Goal: Feedback & Contribution: Leave review/rating

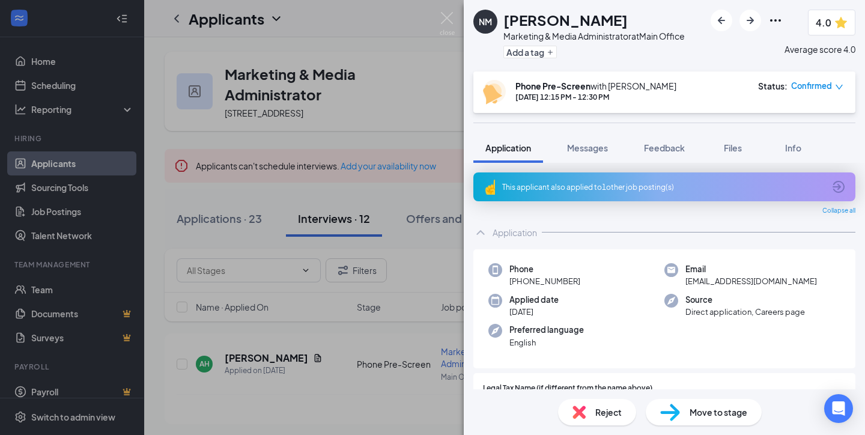
click at [827, 20] on span "4.0" at bounding box center [824, 22] width 16 height 15
click at [775, 17] on icon "Ellipses" at bounding box center [775, 20] width 14 height 14
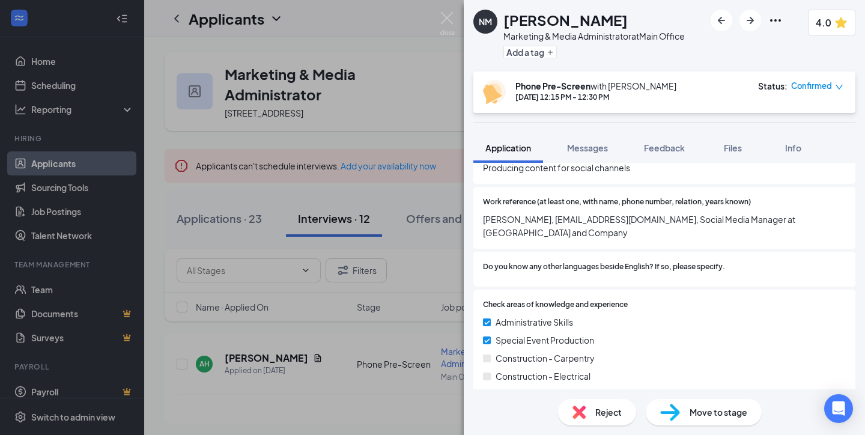
scroll to position [705, 0]
click at [830, 23] on span "4.0" at bounding box center [824, 22] width 16 height 15
click at [777, 20] on icon "Ellipses" at bounding box center [775, 20] width 11 height 2
click at [595, 58] on div "Add a tag" at bounding box center [593, 52] width 181 height 20
click at [437, 67] on div "NM Natalie Maher Marketing & Media Administrator at Main Office Add a tag 4.0 P…" at bounding box center [432, 217] width 865 height 435
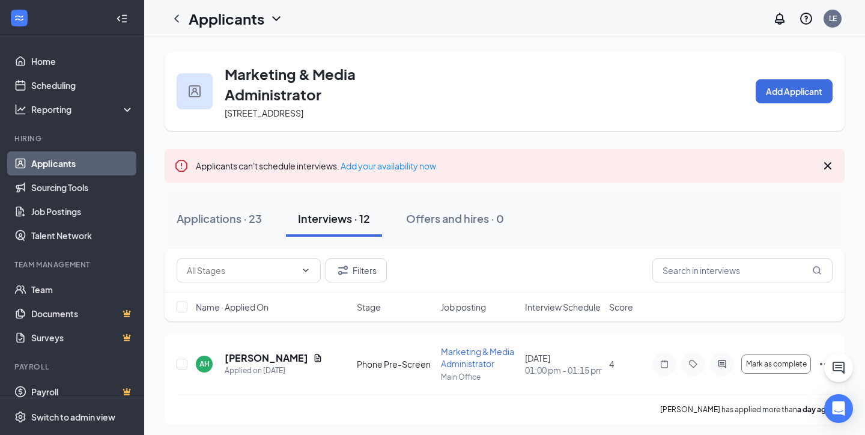
click at [447, 15] on div "Applicants LE" at bounding box center [504, 18] width 721 height 37
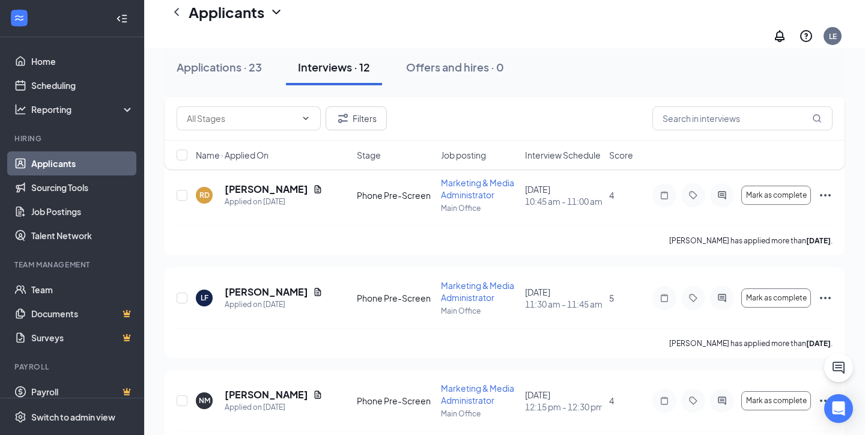
scroll to position [583, 0]
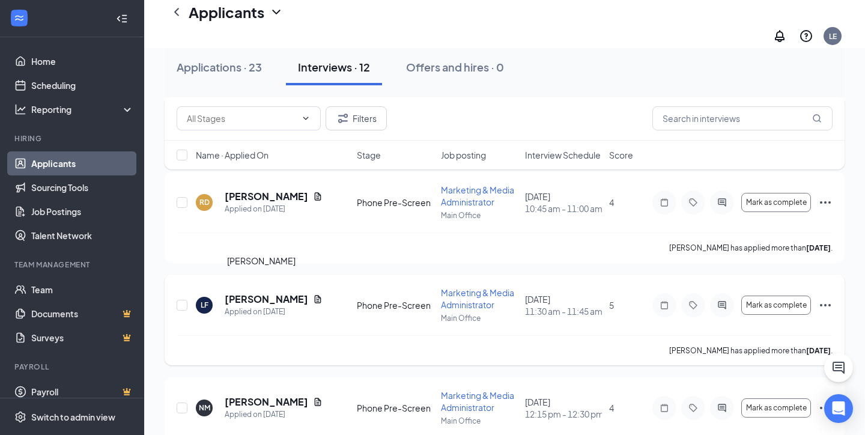
click at [255, 293] on h5 "Lauren Fox" at bounding box center [266, 299] width 83 height 13
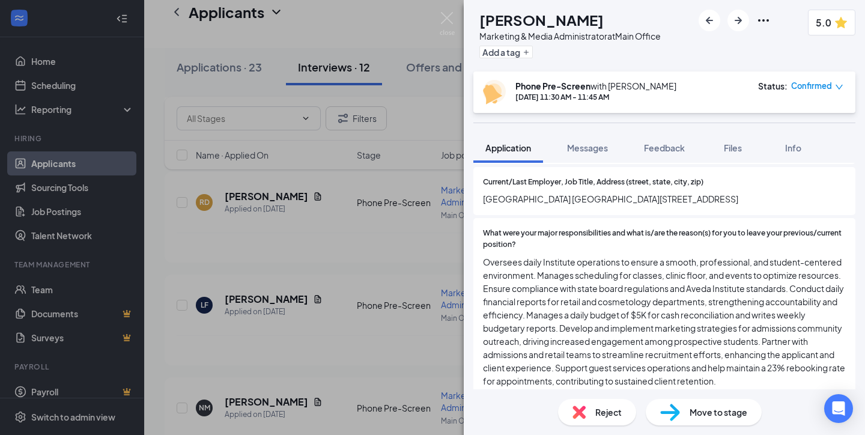
scroll to position [556, 0]
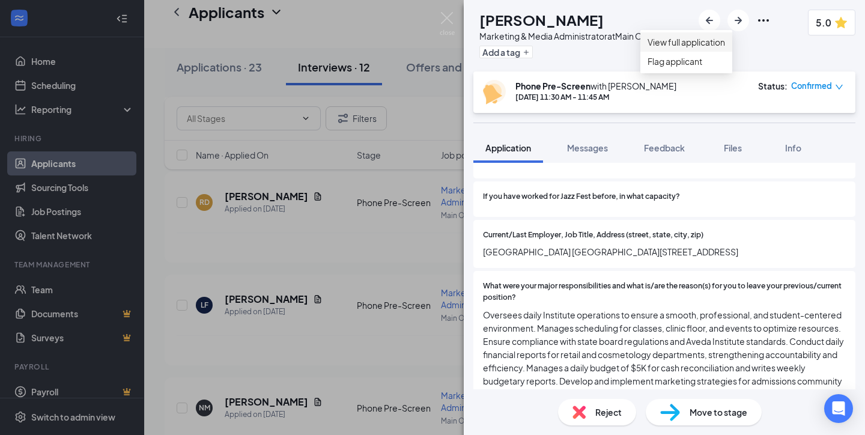
click at [706, 45] on link "View full application" at bounding box center [686, 41] width 77 height 13
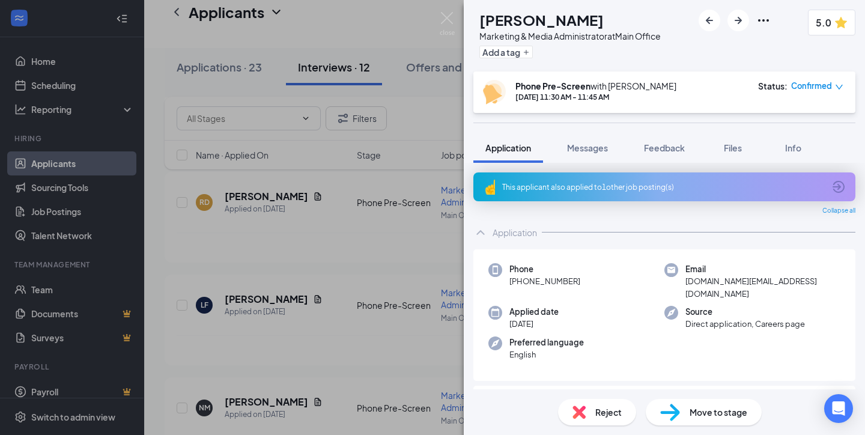
scroll to position [0, 0]
click at [795, 148] on span "Info" at bounding box center [793, 147] width 16 height 11
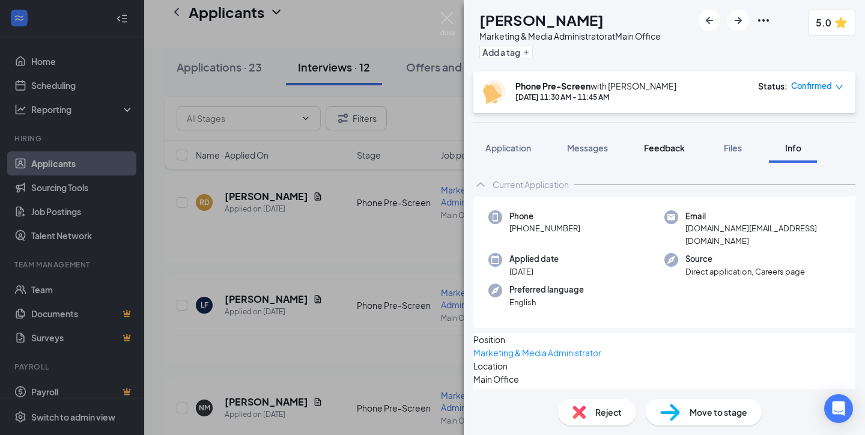
click at [671, 147] on span "Feedback" at bounding box center [664, 147] width 41 height 11
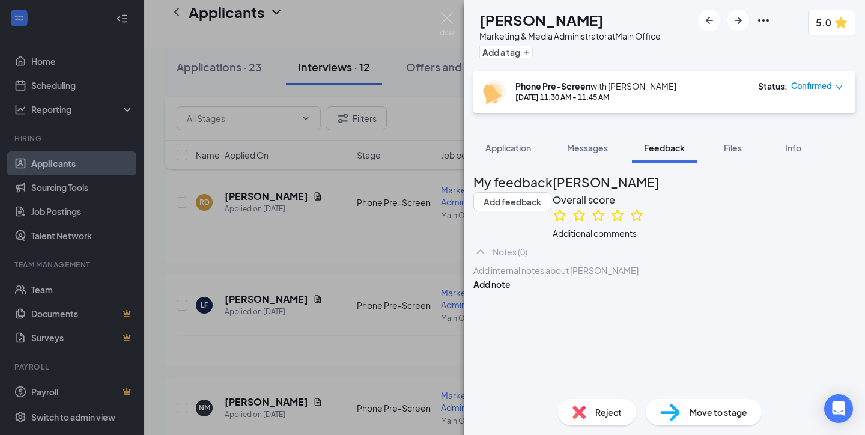
scroll to position [73, 0]
click at [515, 277] on div at bounding box center [664, 270] width 381 height 13
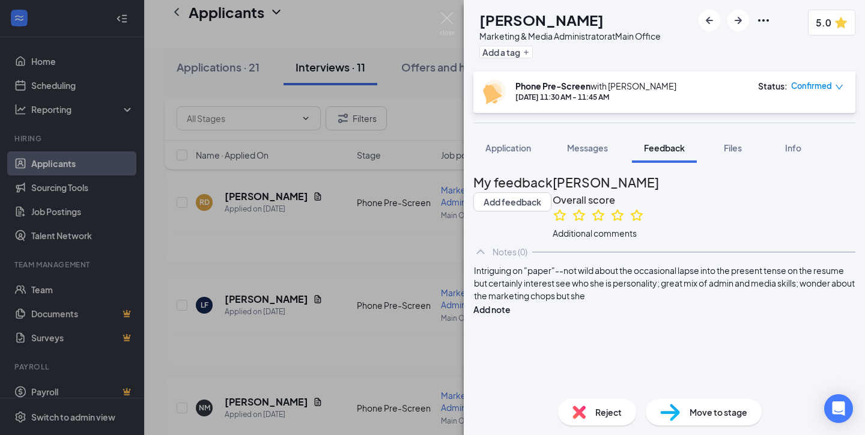
scroll to position [108, 0]
click at [693, 301] on span "Intriguing on "paper"--not wild about the occasional lapse into the present ten…" at bounding box center [665, 283] width 382 height 36
click at [541, 301] on span "Intriguing on "paper"--not wild about the occasional lapse into the present ten…" at bounding box center [663, 283] width 378 height 36
click at [599, 302] on div "Intriguing on "paper"--not wild about the occasional lapse into the present ten…" at bounding box center [664, 283] width 381 height 38
click at [512, 301] on span "Intriguing on "paper"--not wild about the occasional lapse into the present ten…" at bounding box center [663, 283] width 378 height 36
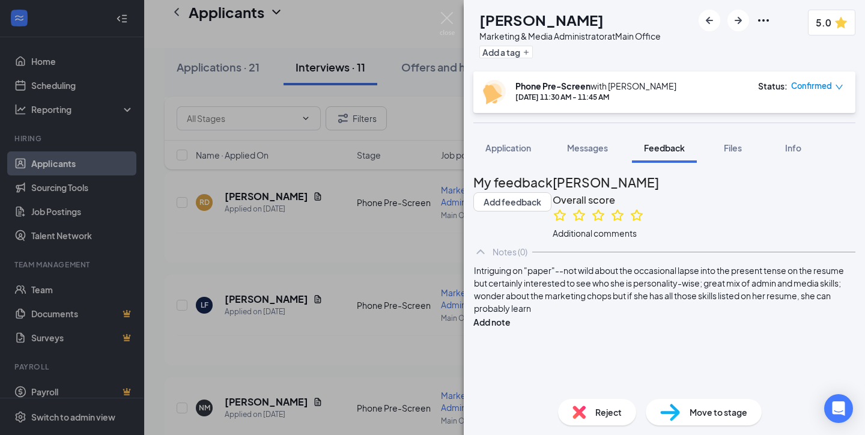
click at [575, 315] on div "Intriguing on "paper"--not wild about the occasional lapse into the present ten…" at bounding box center [664, 289] width 381 height 50
click at [564, 314] on span "Intriguing on "paper"--not wild about the occasional lapse into the present ten…" at bounding box center [659, 289] width 371 height 49
click at [511, 324] on button "Add note" at bounding box center [491, 321] width 37 height 13
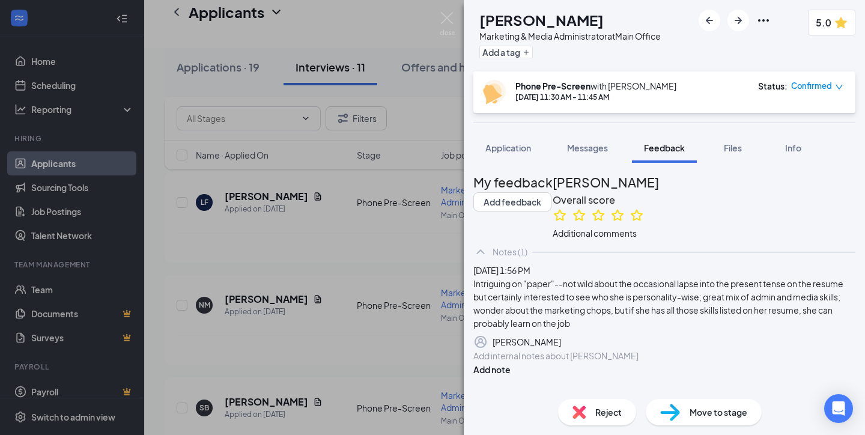
click at [361, 18] on div "LF Lauren Fox Marketing & Media Administrator at Main Office Add a tag 5.0 Phon…" at bounding box center [432, 217] width 865 height 435
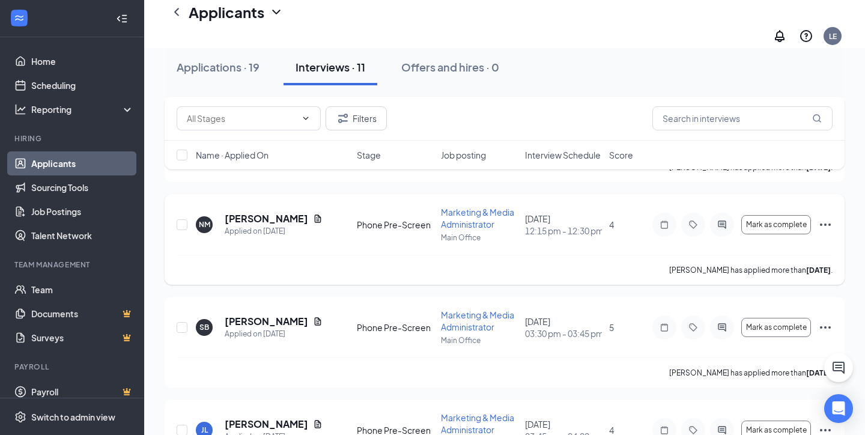
scroll to position [683, 0]
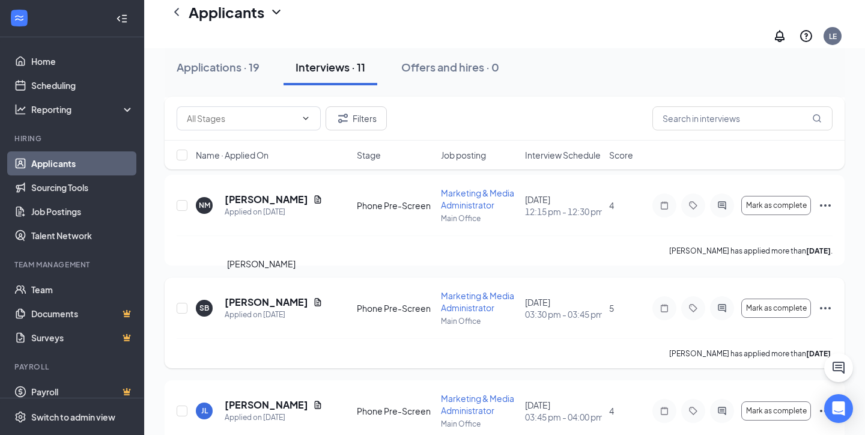
click at [253, 296] on h5 "Sarah Bloss" at bounding box center [266, 302] width 83 height 13
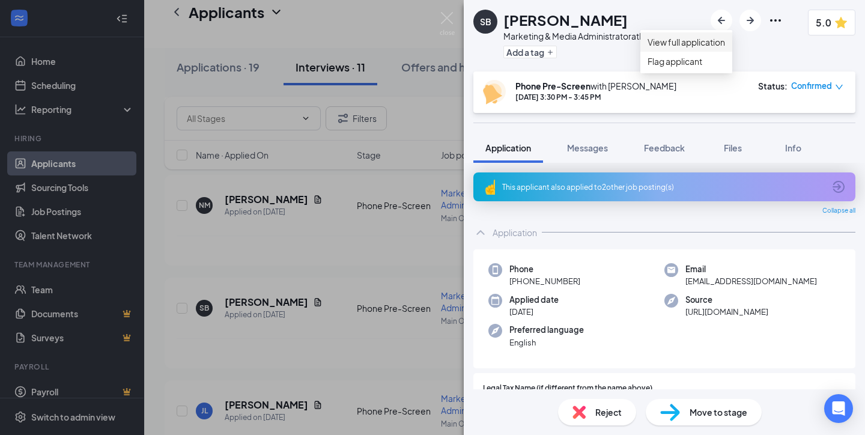
click at [699, 47] on link "View full application" at bounding box center [686, 41] width 77 height 13
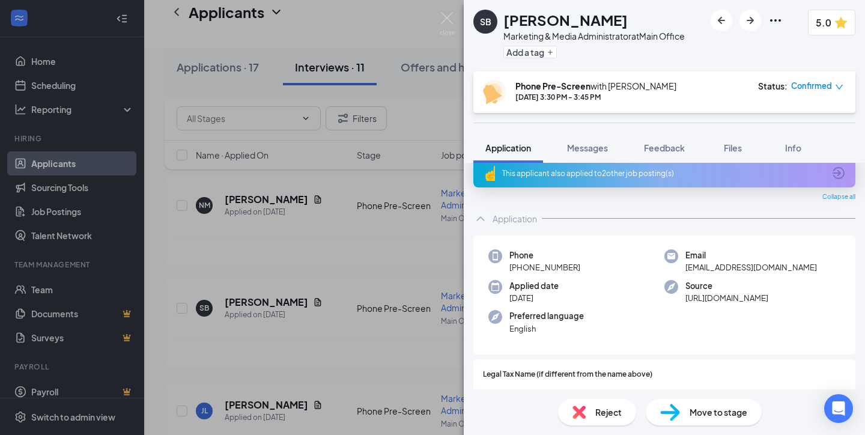
scroll to position [11, 0]
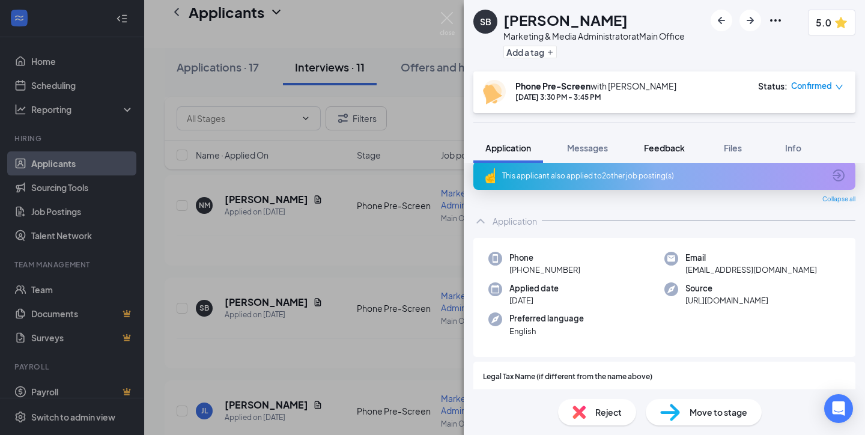
click at [659, 144] on span "Feedback" at bounding box center [664, 147] width 41 height 11
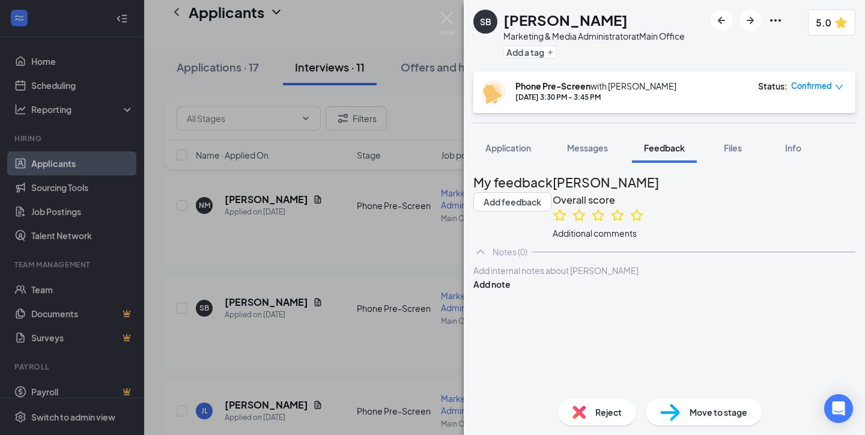
scroll to position [73, 0]
click at [513, 277] on div at bounding box center [664, 270] width 381 height 13
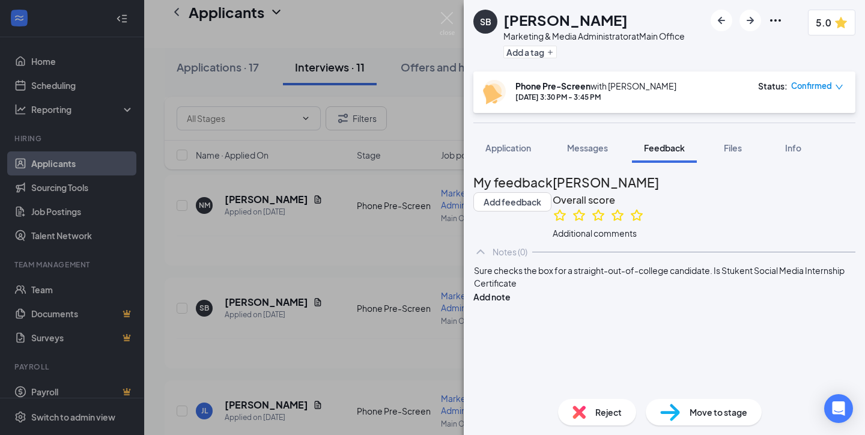
click at [748, 288] on span "Sure checks the box for a straight-out-of-college candidate. Is Stukent Social …" at bounding box center [660, 276] width 372 height 23
click at [670, 290] on div "Sure checks the box for a straight-out-of-college candidate. Is "Stukent Social…" at bounding box center [664, 276] width 381 height 25
drag, startPoint x: 531, startPoint y: 369, endPoint x: 500, endPoint y: 372, distance: 31.4
click at [500, 288] on span "Sure checks the box for a straight-out-of-college candidate. Is "Stukent Social…" at bounding box center [661, 276] width 375 height 23
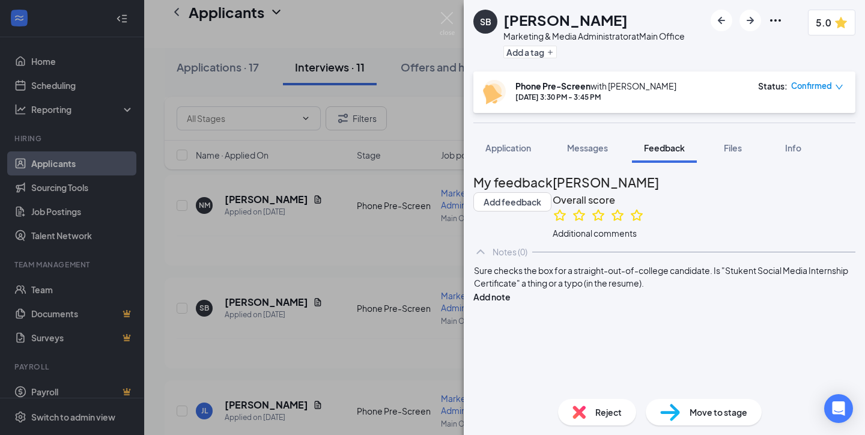
click at [653, 288] on span "Sure checks the box for a straight-out-of-college candidate. Is "Stukent Social…" at bounding box center [661, 276] width 375 height 23
click at [535, 290] on div "Sure checks the box for a straight-out-of-college candidate. Is "Stukent Social…" at bounding box center [664, 276] width 381 height 25
click at [599, 288] on span "Sure checks the box for a straight-out-of-college candidate. Is "Stukent Social…" at bounding box center [661, 276] width 375 height 23
click at [681, 288] on span "Sure checks the box for a straight-out-of-college candidate. Is "Stukent Social…" at bounding box center [661, 276] width 375 height 23
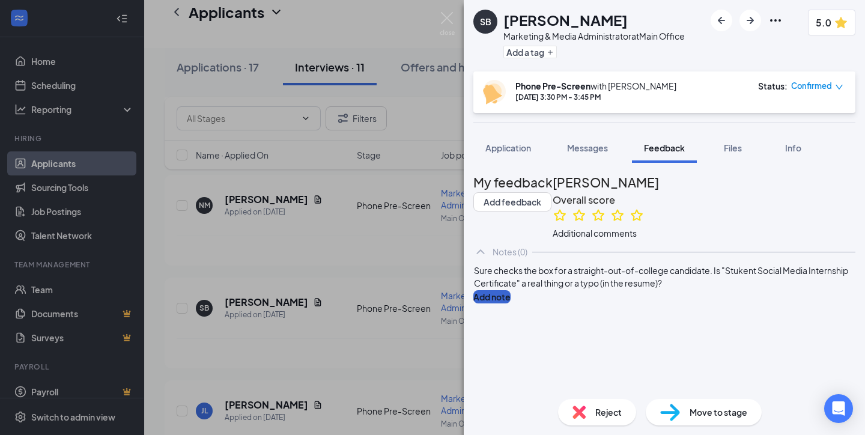
click at [511, 303] on button "Add note" at bounding box center [491, 296] width 37 height 13
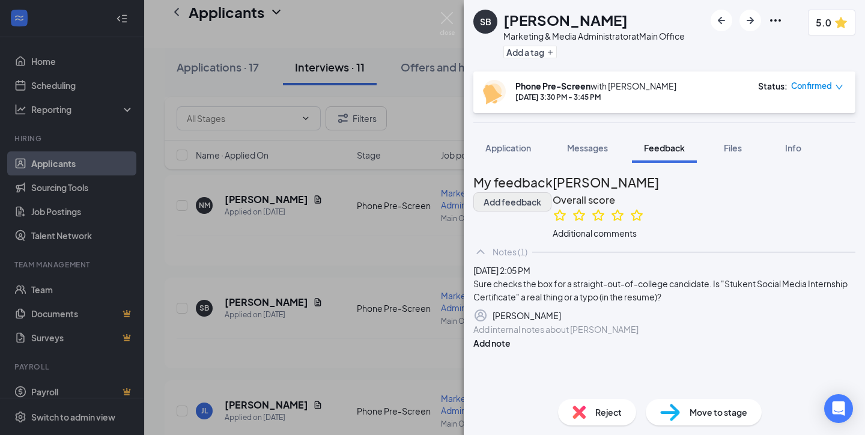
scroll to position [0, 0]
click at [551, 192] on button "Add feedback" at bounding box center [512, 201] width 78 height 19
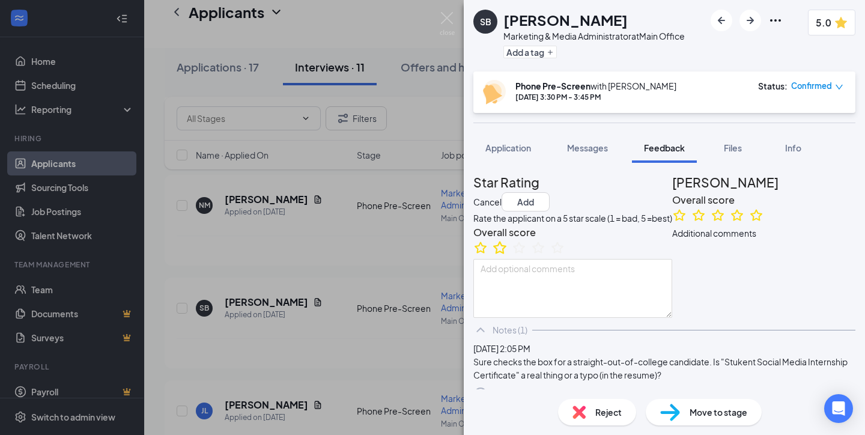
click at [506, 253] on icon "StarBorder" at bounding box center [499, 247] width 13 height 13
click at [527, 255] on icon "StarBorder" at bounding box center [519, 248] width 16 height 16
click at [546, 255] on icon "StarBorder" at bounding box center [538, 248] width 16 height 16
click at [550, 192] on button "Add" at bounding box center [526, 201] width 48 height 19
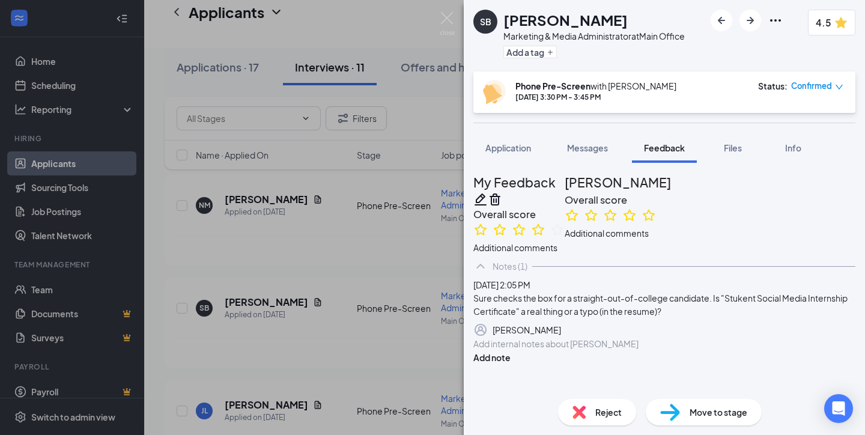
click at [417, 111] on div "SB Sarah Bloss Marketing & Media Administrator at Main Office Add a tag 4.5 Pho…" at bounding box center [432, 217] width 865 height 435
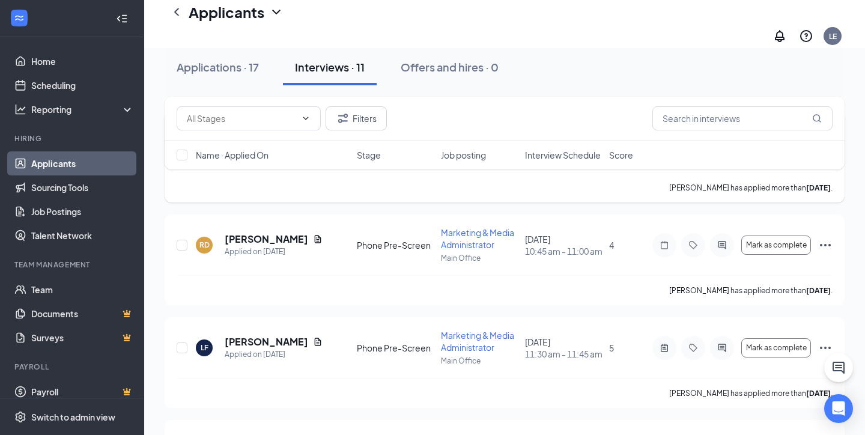
scroll to position [438, 0]
click at [610, 342] on span "5" at bounding box center [611, 347] width 5 height 11
click at [184, 342] on input "checkbox" at bounding box center [182, 347] width 11 height 11
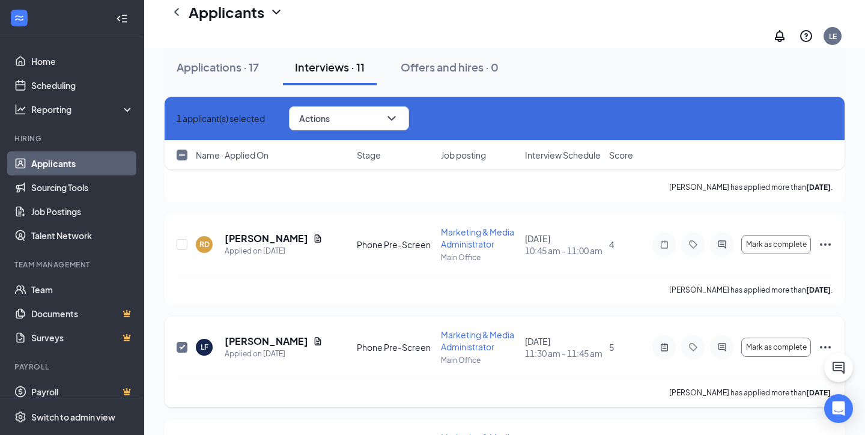
click at [178, 342] on input "checkbox" at bounding box center [182, 347] width 11 height 11
checkbox input "false"
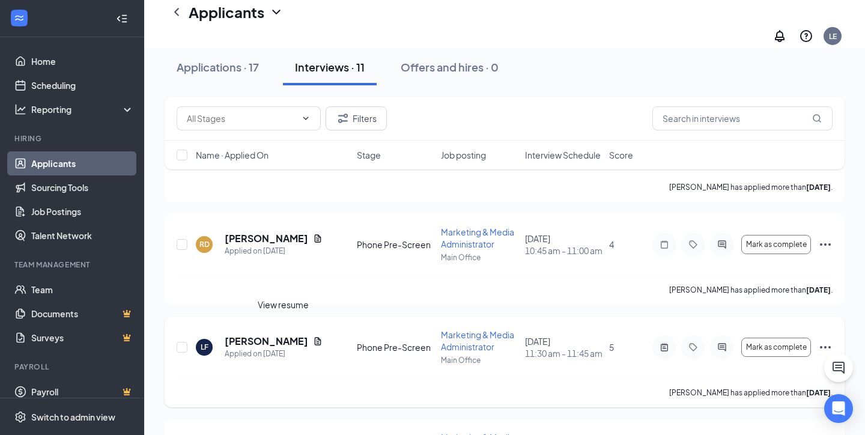
click at [313, 336] on icon "Document" at bounding box center [318, 341] width 10 height 10
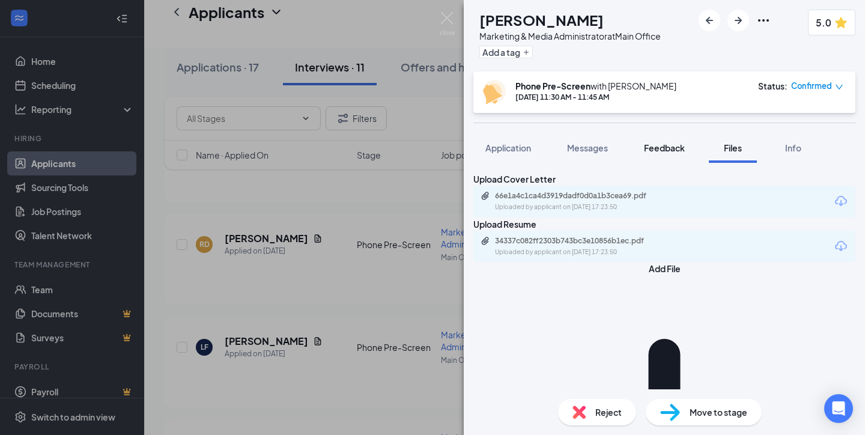
click at [670, 147] on span "Feedback" at bounding box center [664, 147] width 41 height 11
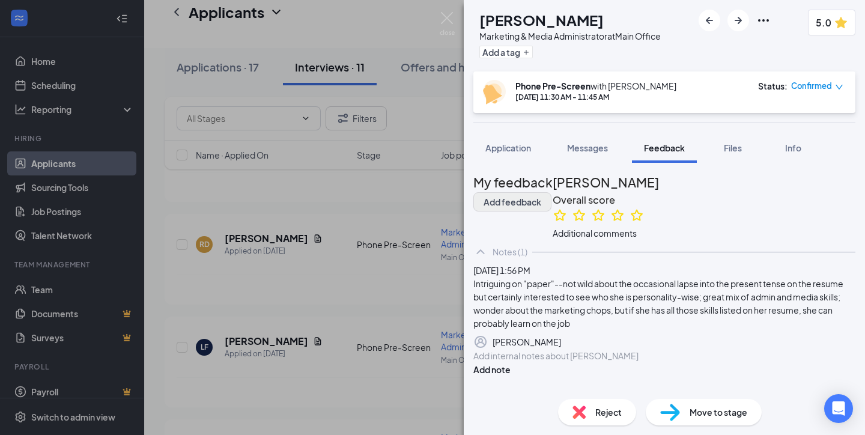
click at [551, 193] on button "Add feedback" at bounding box center [512, 201] width 78 height 19
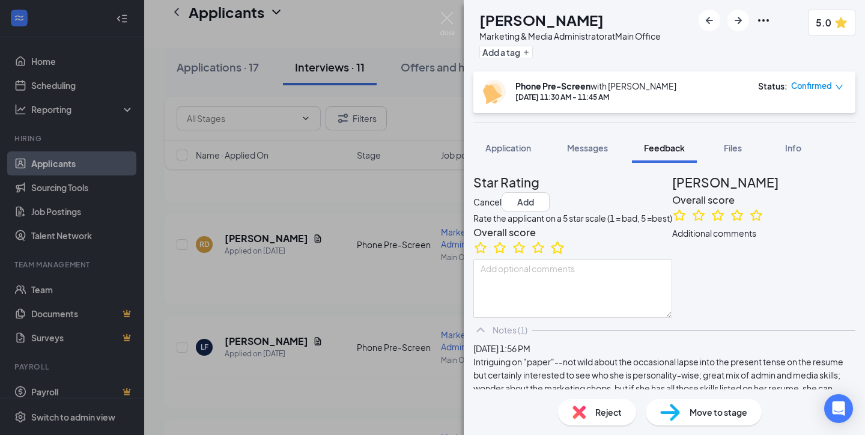
click at [565, 255] on icon "StarBorder" at bounding box center [558, 248] width 16 height 16
click at [550, 192] on button "Add" at bounding box center [526, 201] width 48 height 19
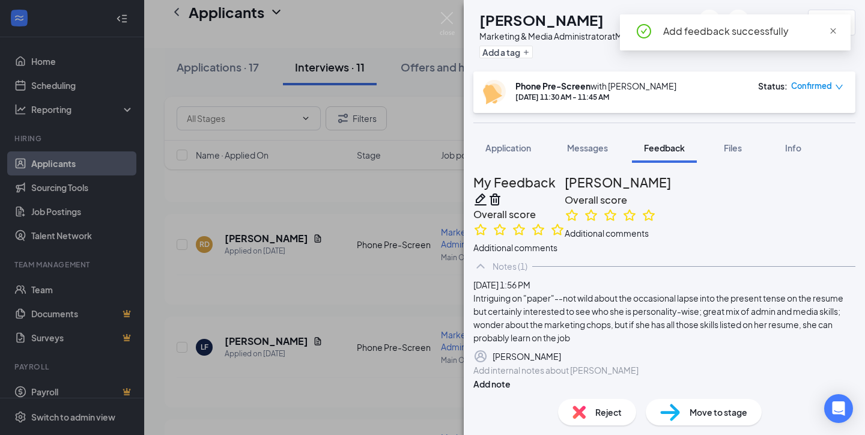
click at [832, 29] on span "close" at bounding box center [833, 31] width 8 height 8
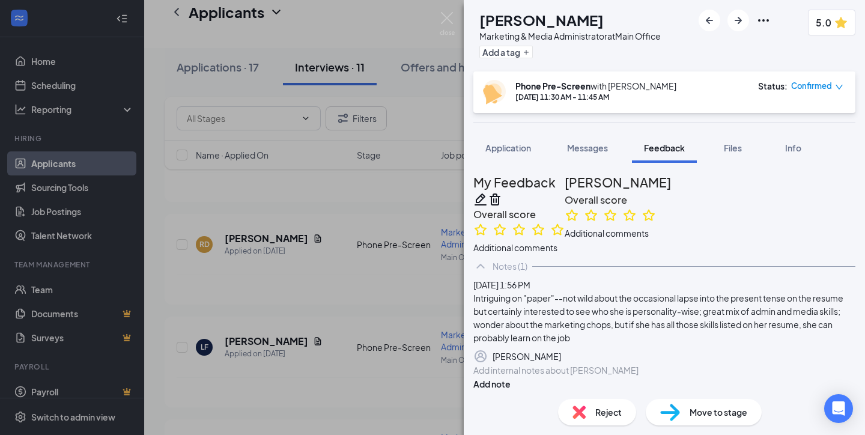
click at [337, 198] on div "LF Lauren Fox Marketing & Media Administrator at Main Office Add a tag 5.0 Phon…" at bounding box center [432, 217] width 865 height 435
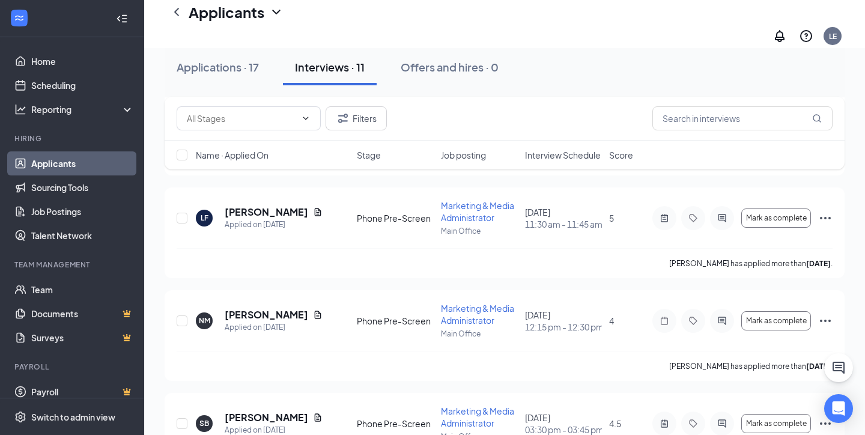
scroll to position [568, 0]
click at [243, 308] on h5 "[PERSON_NAME]" at bounding box center [266, 314] width 83 height 13
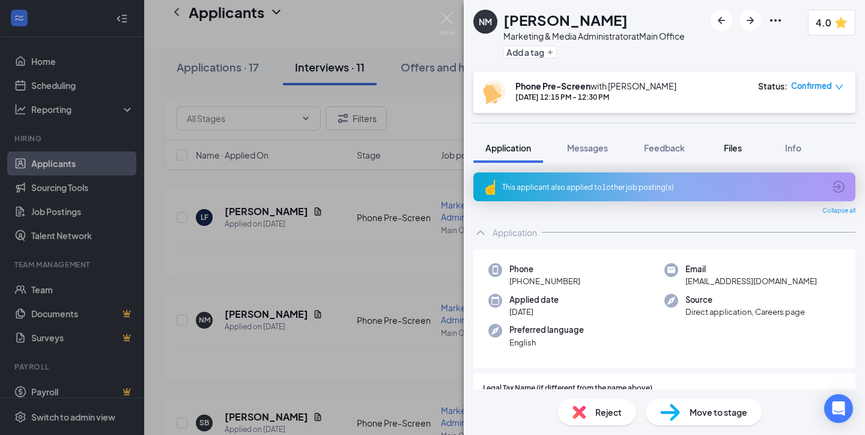
click at [736, 148] on span "Files" at bounding box center [733, 147] width 18 height 11
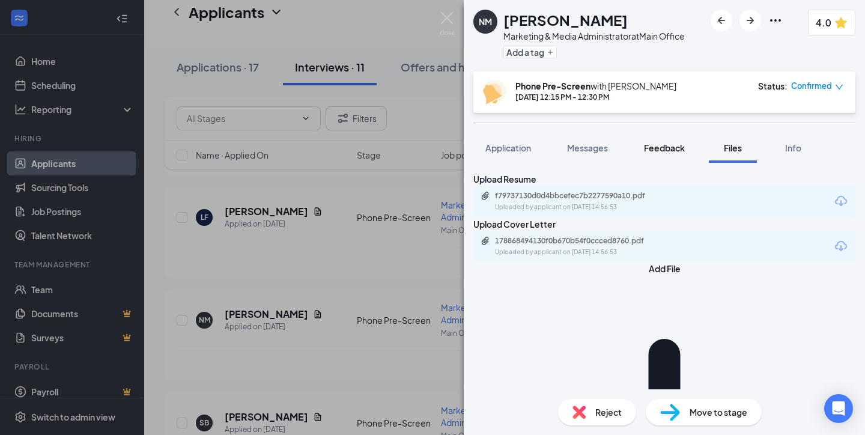
click at [666, 150] on span "Feedback" at bounding box center [664, 147] width 41 height 11
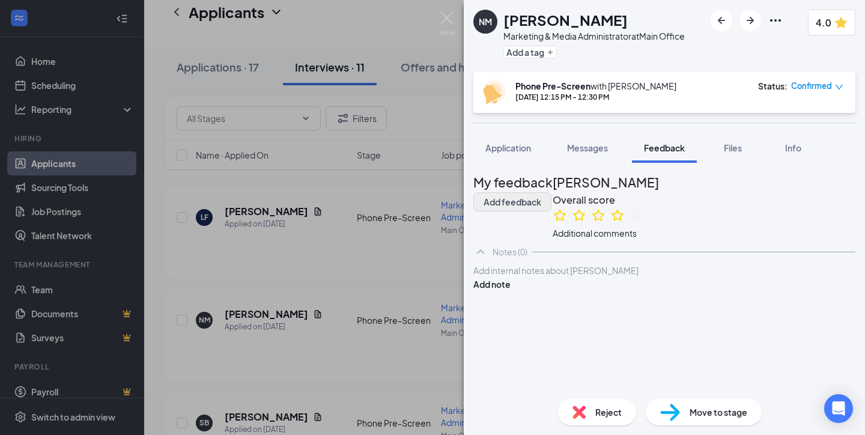
click at [551, 196] on button "Add feedback" at bounding box center [512, 201] width 78 height 19
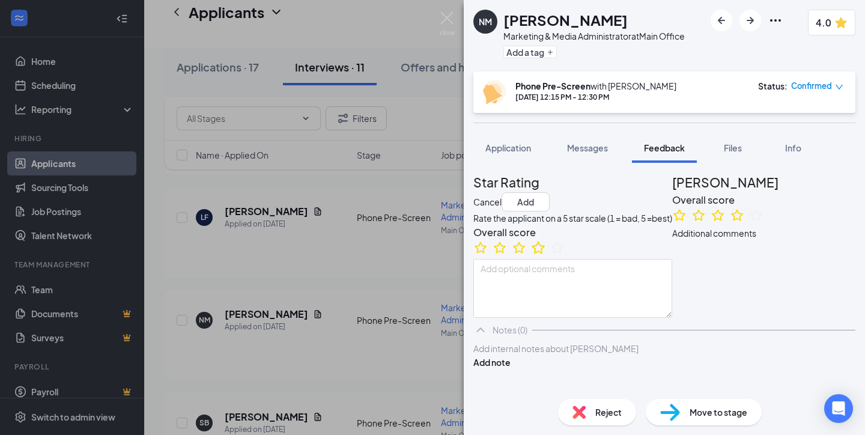
click at [546, 255] on icon "StarBorder" at bounding box center [538, 248] width 16 height 16
click at [517, 309] on textarea at bounding box center [572, 288] width 199 height 59
click at [568, 306] on textarea "Her portfolio is, uh, revealing." at bounding box center [572, 288] width 199 height 59
click at [635, 308] on textarea "Her portfolio is, uh, oddly revealing." at bounding box center [572, 288] width 199 height 59
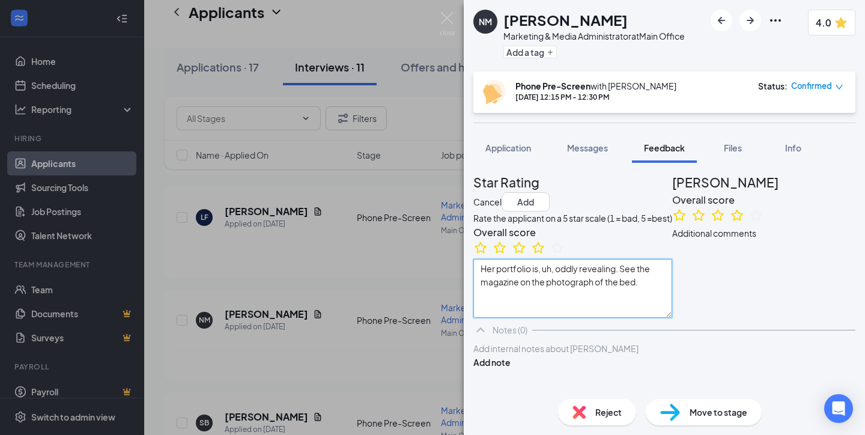
click at [494, 305] on textarea "Her portfolio is, uh, oddly revealing. See the magazine on the photograph of th…" at bounding box center [572, 288] width 199 height 59
click at [672, 305] on textarea "Nice voice in her cover letter, if heavy on blacksmith adoration. Her portfolio…" at bounding box center [572, 288] width 199 height 59
type textarea "Nice voice in her cover letter, if heavy on blacksmith demo adoration. Her port…"
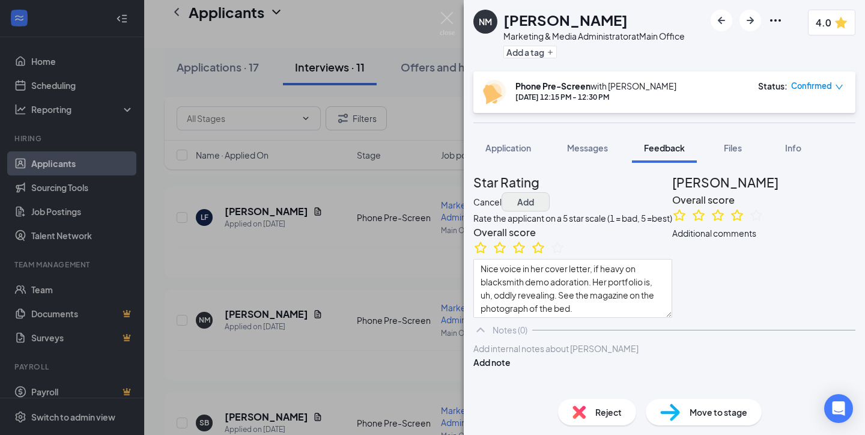
click at [550, 192] on button "Add" at bounding box center [526, 201] width 48 height 19
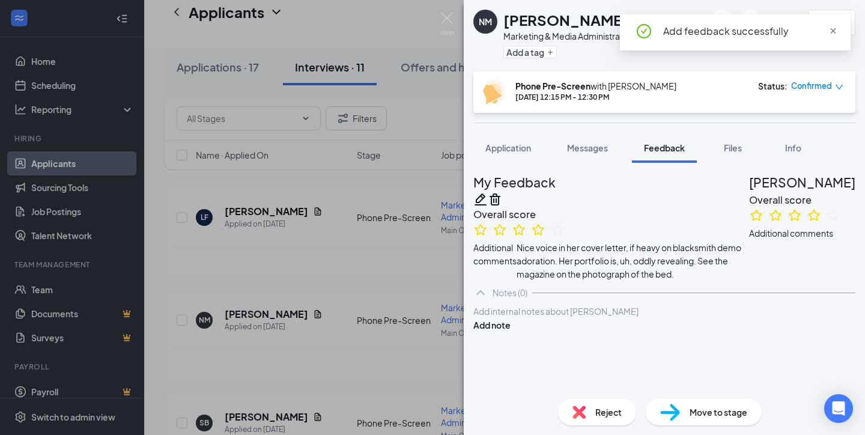
click at [832, 31] on span "close" at bounding box center [833, 31] width 8 height 8
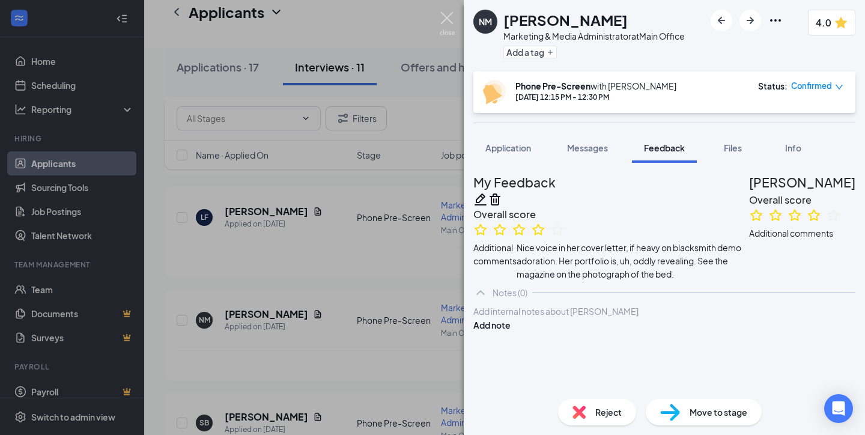
click at [446, 17] on img at bounding box center [447, 23] width 15 height 23
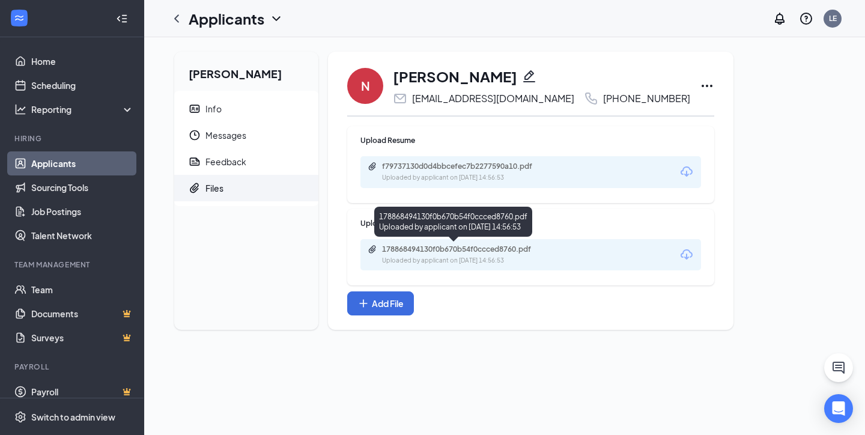
click at [443, 246] on div "178868494130f0b670b54f0ccced8760.pdf" at bounding box center [466, 249] width 168 height 10
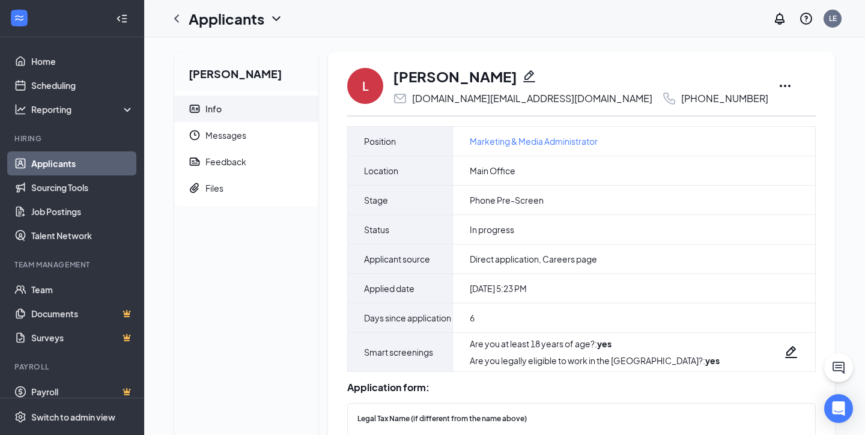
click at [778, 86] on icon "Ellipses" at bounding box center [785, 86] width 14 height 14
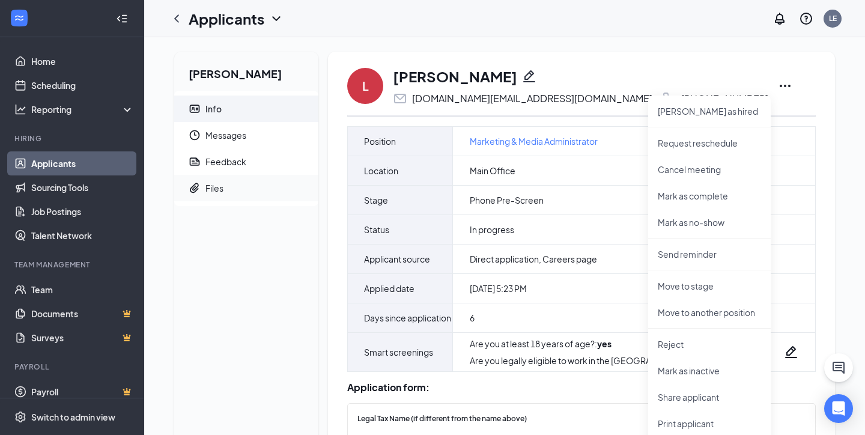
click at [204, 182] on li "Files" at bounding box center [246, 188] width 144 height 26
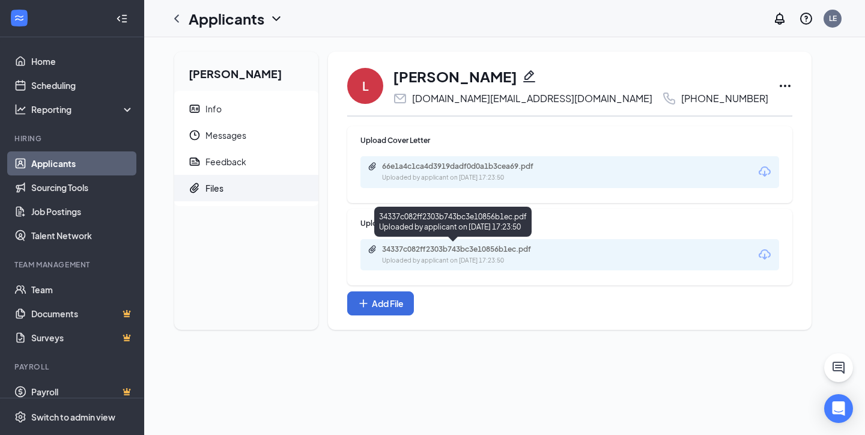
click at [469, 249] on div "34337c082ff2303b743bc3e10856b1ec.pdf" at bounding box center [466, 249] width 168 height 10
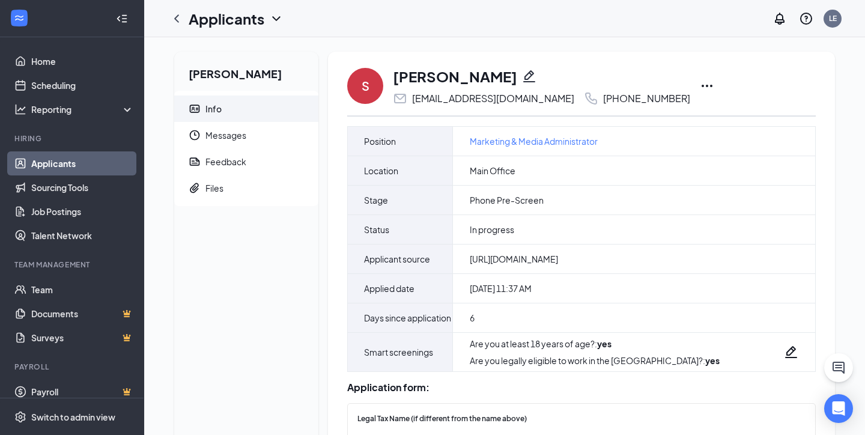
click at [702, 86] on icon "Ellipses" at bounding box center [707, 86] width 11 height 2
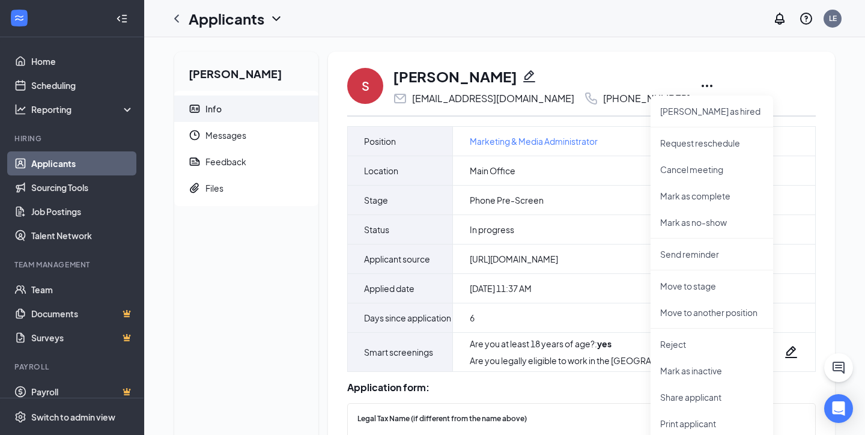
click at [593, 72] on div "[PERSON_NAME]" at bounding box center [541, 76] width 297 height 20
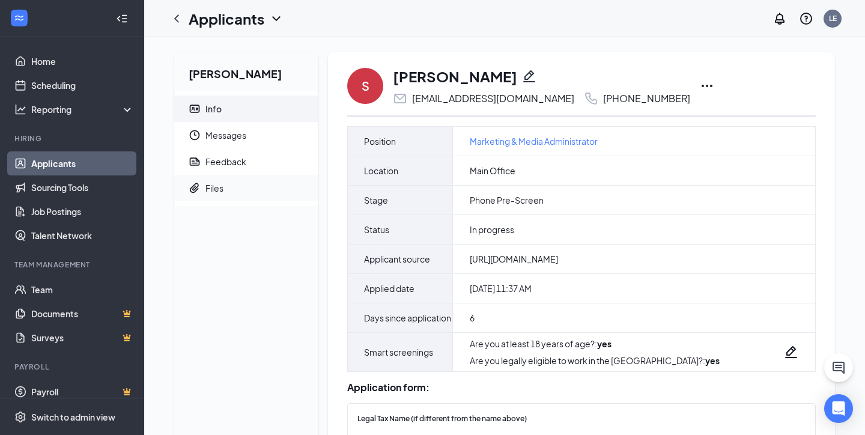
click at [211, 187] on div "Files" at bounding box center [214, 188] width 18 height 12
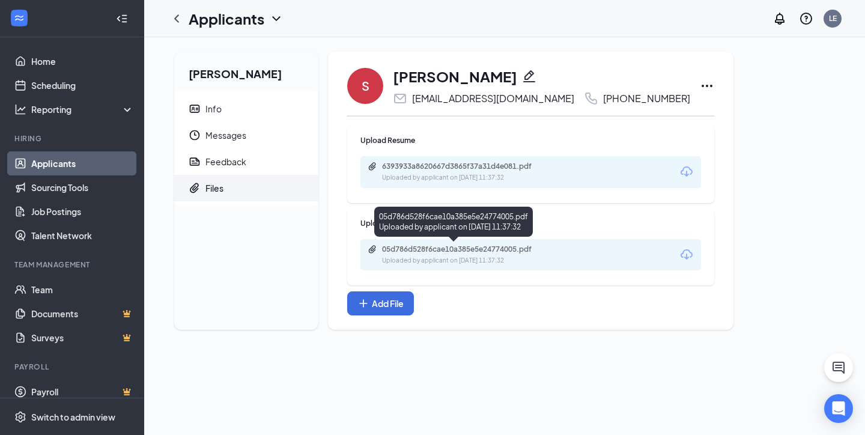
click at [451, 247] on div "05d786d528f6cae10a385e5e24774005.pdf" at bounding box center [466, 249] width 168 height 10
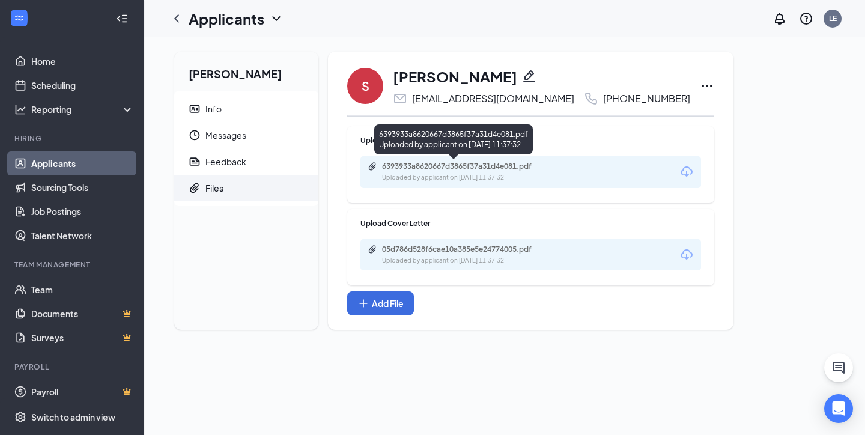
click at [439, 165] on div "6393933a8620667d3865f37a31d4e081.pdf" at bounding box center [466, 167] width 168 height 10
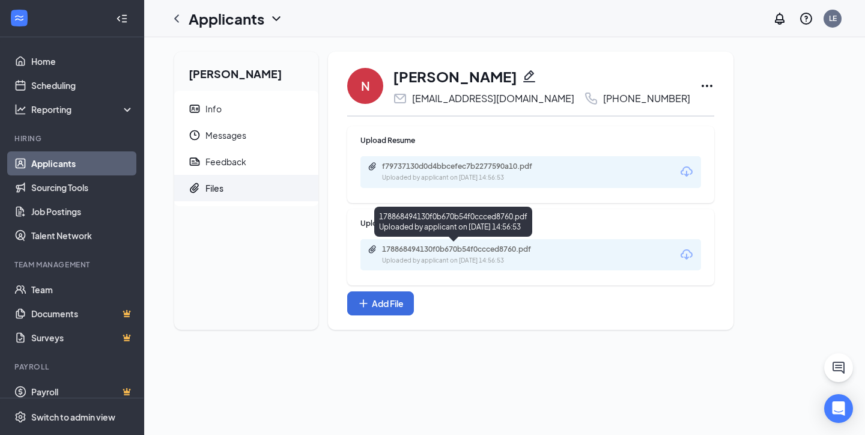
click at [452, 247] on div "178868494130f0b670b54f0ccced8760.pdf" at bounding box center [466, 249] width 168 height 10
